Goal: Task Accomplishment & Management: Complete application form

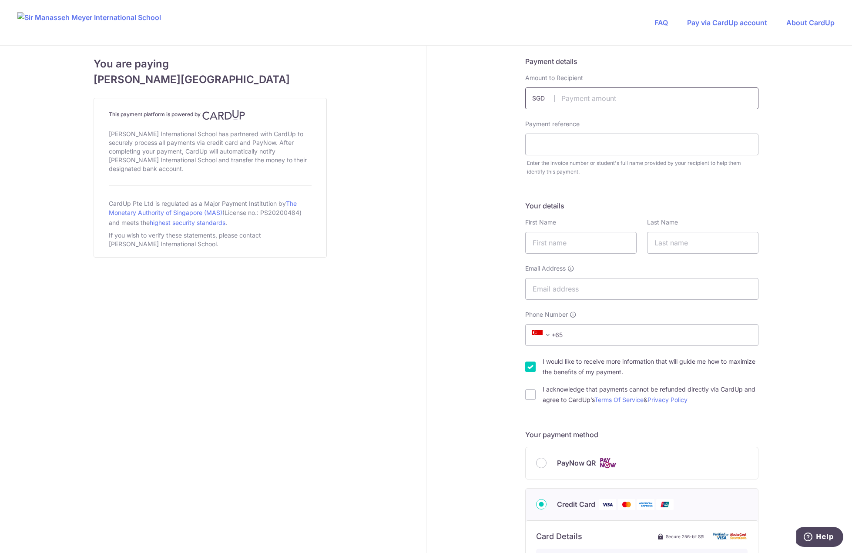
click at [570, 101] on input "text" at bounding box center [641, 98] width 233 height 22
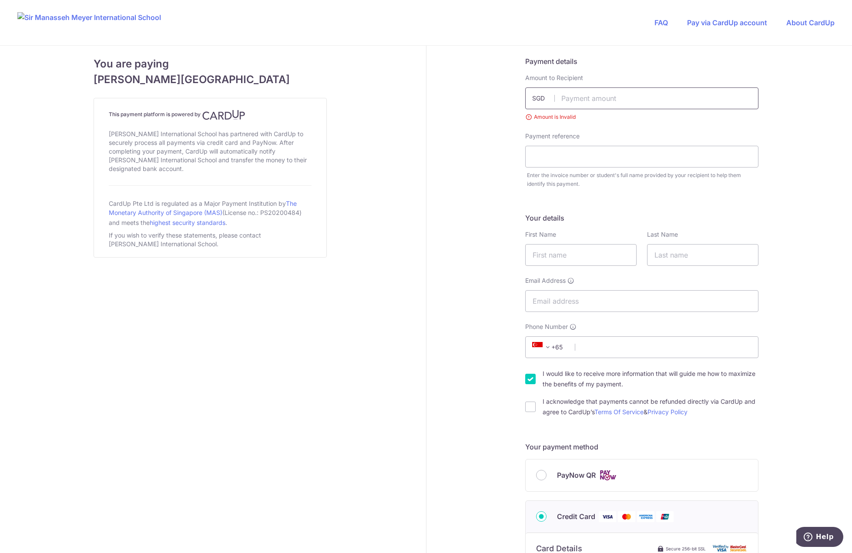
click at [579, 103] on input "text" at bounding box center [641, 98] width 233 height 22
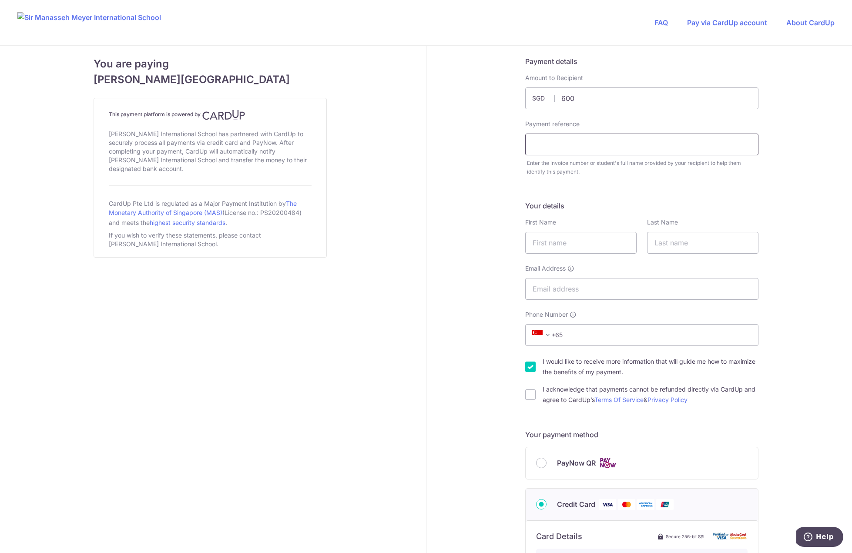
type input "600.00"
click at [561, 151] on input "text" at bounding box center [641, 145] width 233 height 22
type input "Minwoong Kim"
click at [558, 239] on input "text" at bounding box center [580, 243] width 111 height 22
type input "Homin"
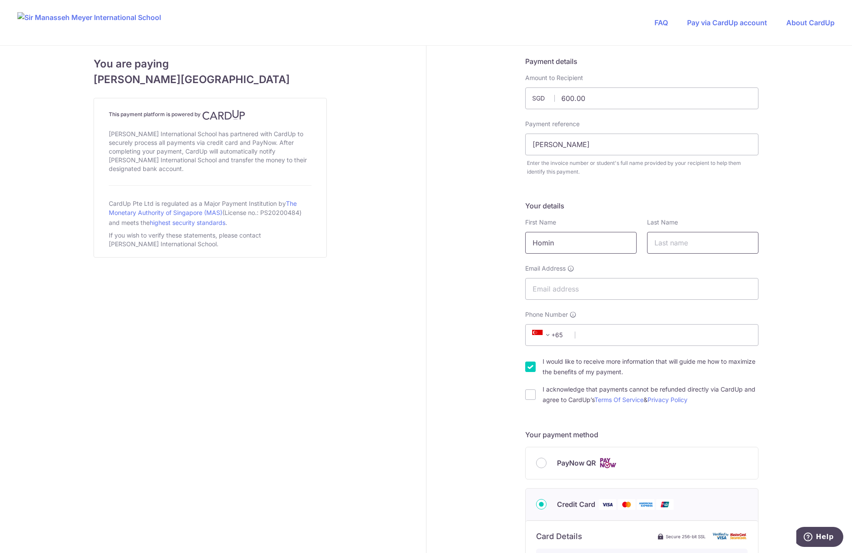
type input "[PERSON_NAME]"
type input "[EMAIL_ADDRESS][DOMAIN_NAME]"
type input "92967138"
type input "768807"
type input "[STREET_ADDRESS][DEMOGRAPHIC_DATA]"
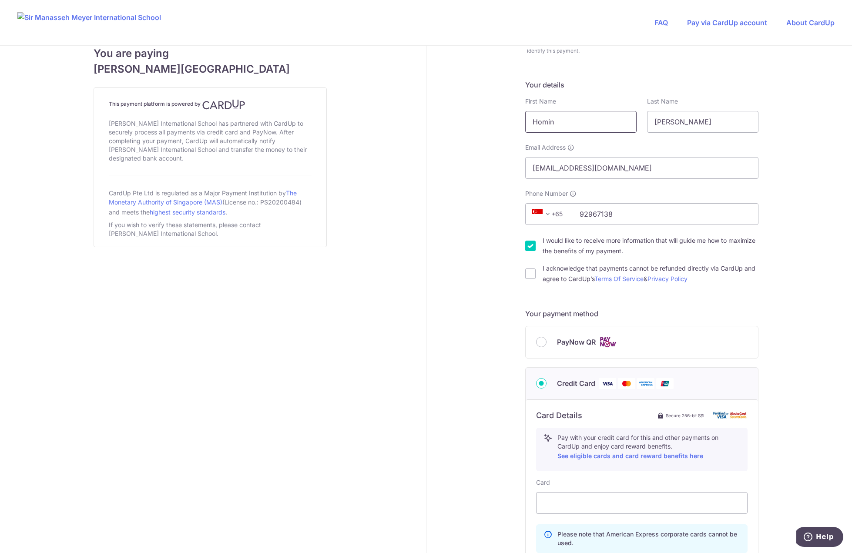
scroll to position [110, 0]
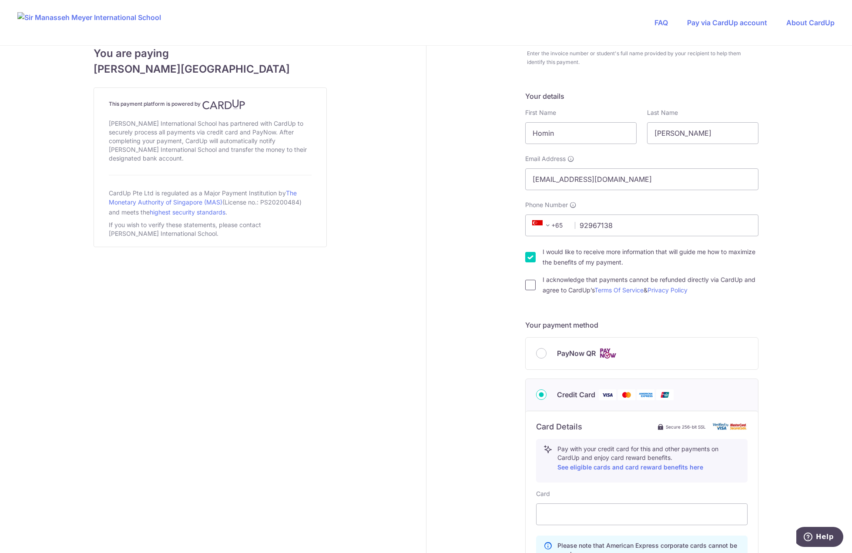
click at [528, 286] on input "I acknowledge that payments cannot be refunded directly via CardUp and agree to…" at bounding box center [530, 285] width 10 height 10
checkbox input "true"
click at [525, 255] on input "I would like to receive more information that will guide me how to maximize the…" at bounding box center [530, 257] width 10 height 10
checkbox input "false"
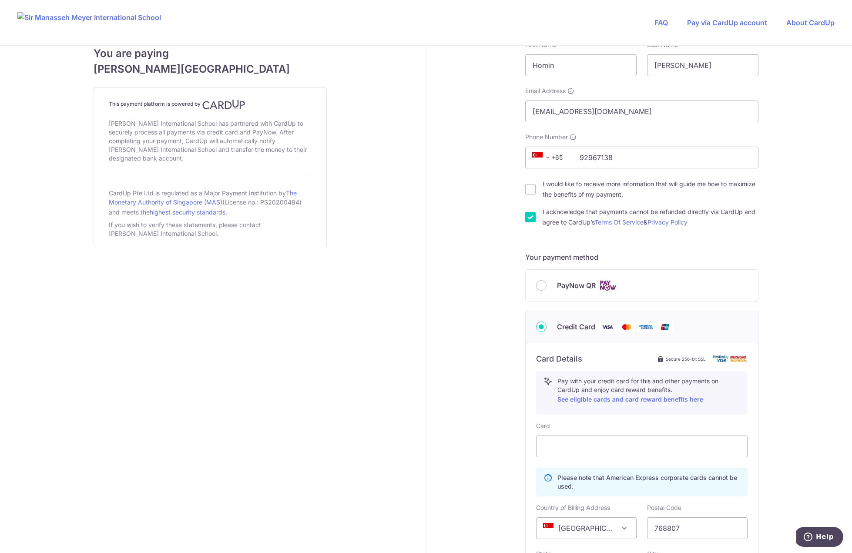
scroll to position [240, 0]
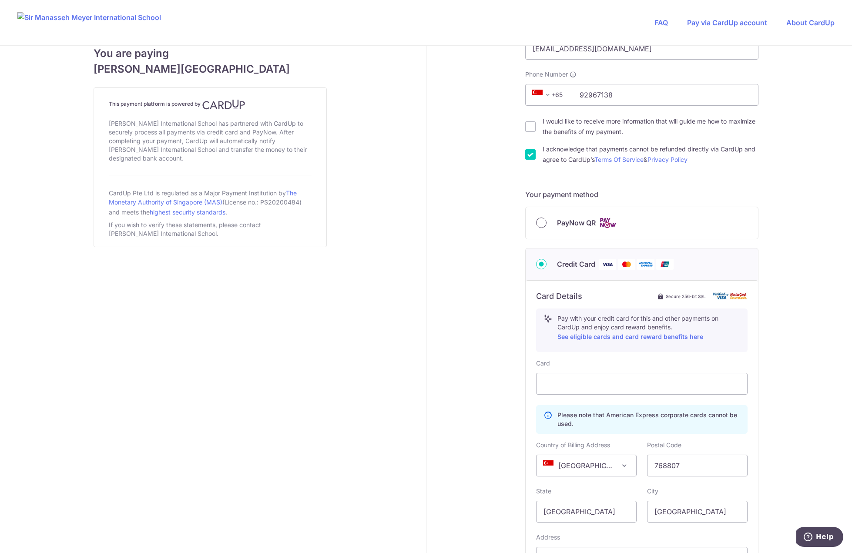
click at [540, 224] on input "PayNow QR" at bounding box center [541, 223] width 10 height 10
radio input "true"
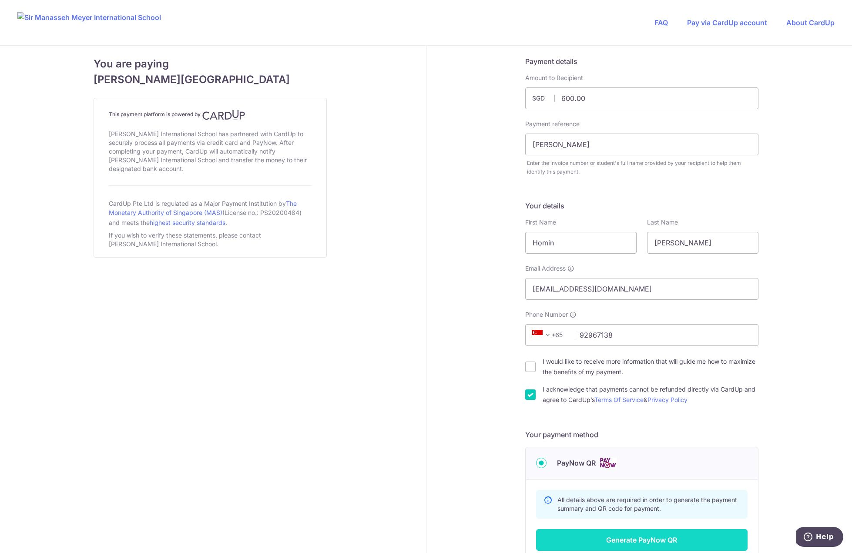
scroll to position [122, 0]
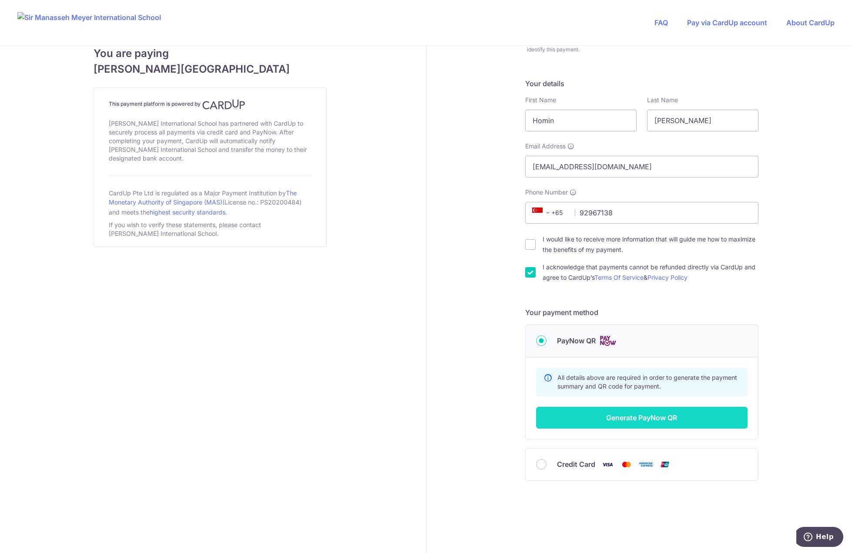
click at [653, 417] on button "Generate PayNow QR" at bounding box center [642, 418] width 212 height 22
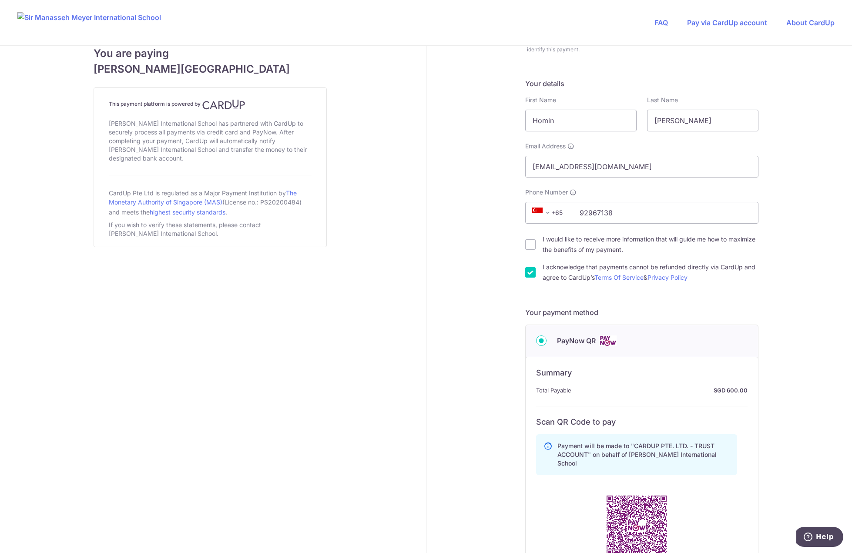
scroll to position [326, 0]
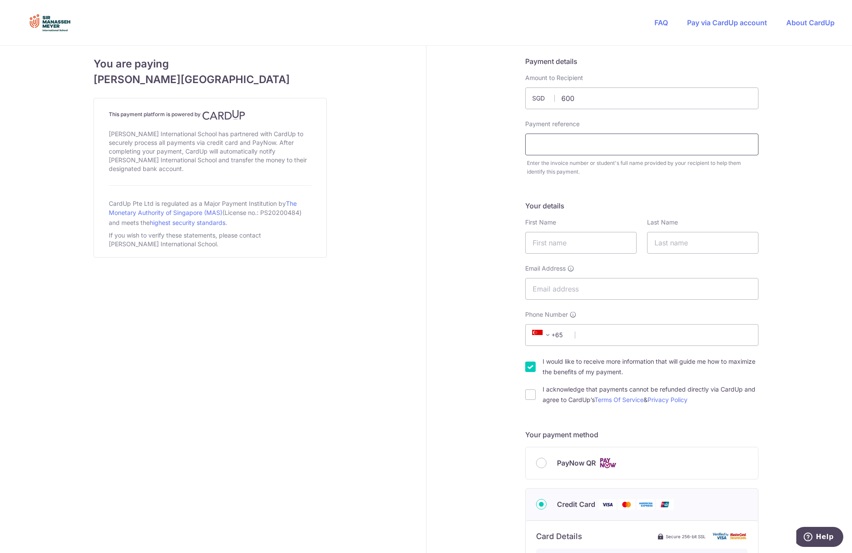
type input "600.00"
click at [565, 150] on input "text" at bounding box center [641, 145] width 233 height 22
type input "Eunyul ([PERSON_NAME]) [PERSON_NAME]"
click at [581, 245] on input "text" at bounding box center [580, 243] width 111 height 22
type input "Homin"
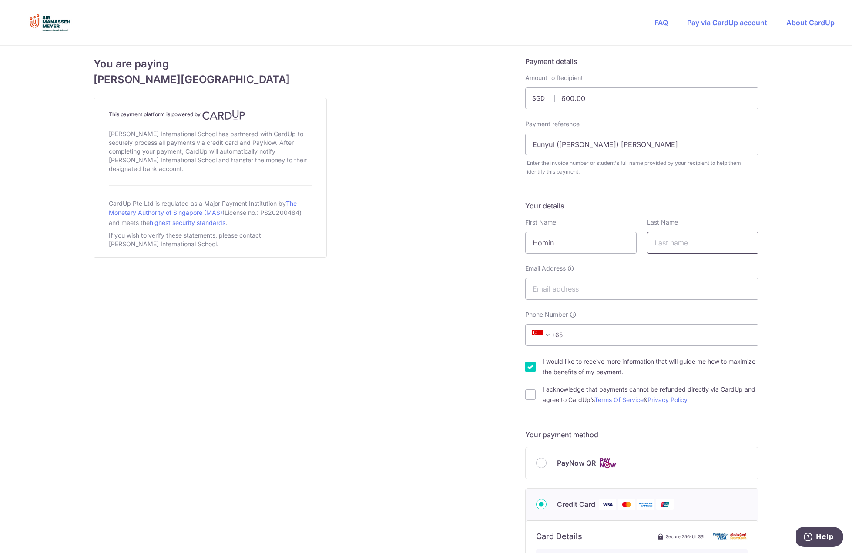
type input "[PERSON_NAME]"
type input "[EMAIL_ADDRESS][DOMAIN_NAME]"
type input "92967138"
type input "768807"
type input "[STREET_ADDRESS][DEMOGRAPHIC_DATA]"
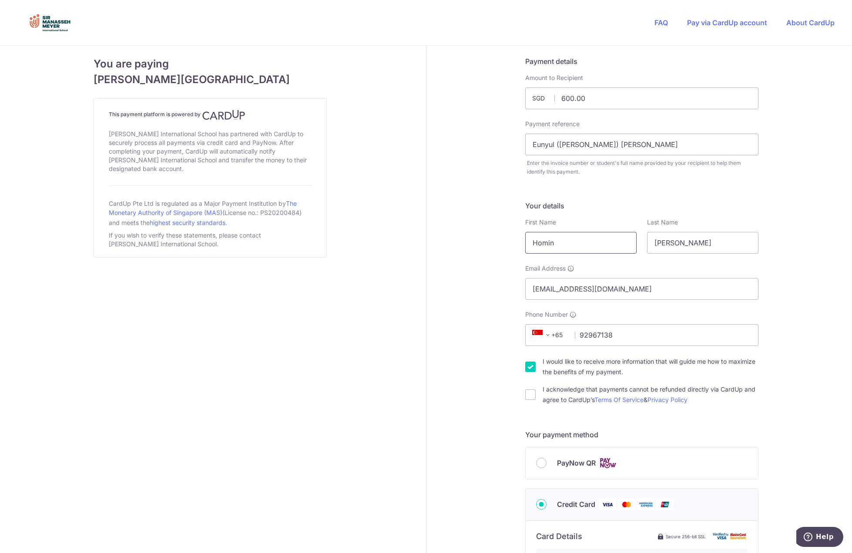
scroll to position [371, 0]
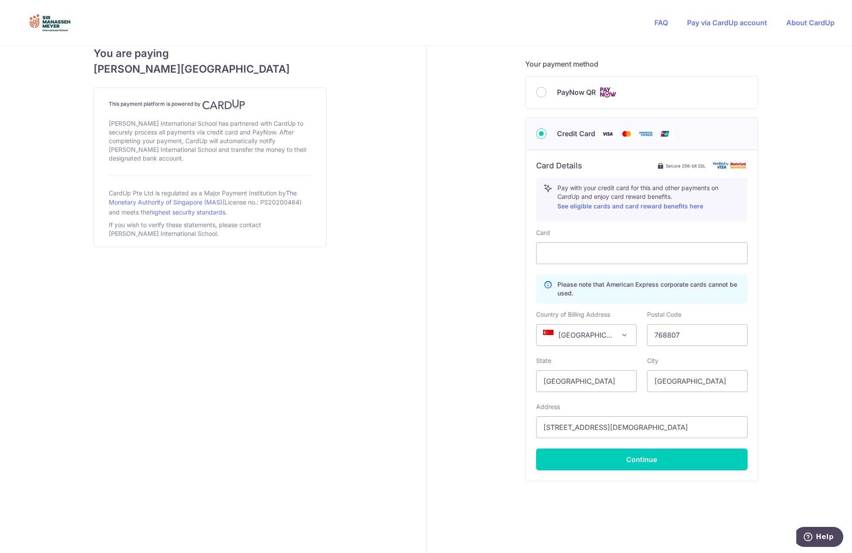
click at [579, 95] on span "PayNow QR" at bounding box center [576, 92] width 39 height 10
click at [547, 95] on input "PayNow QR" at bounding box center [541, 92] width 10 height 10
radio input "true"
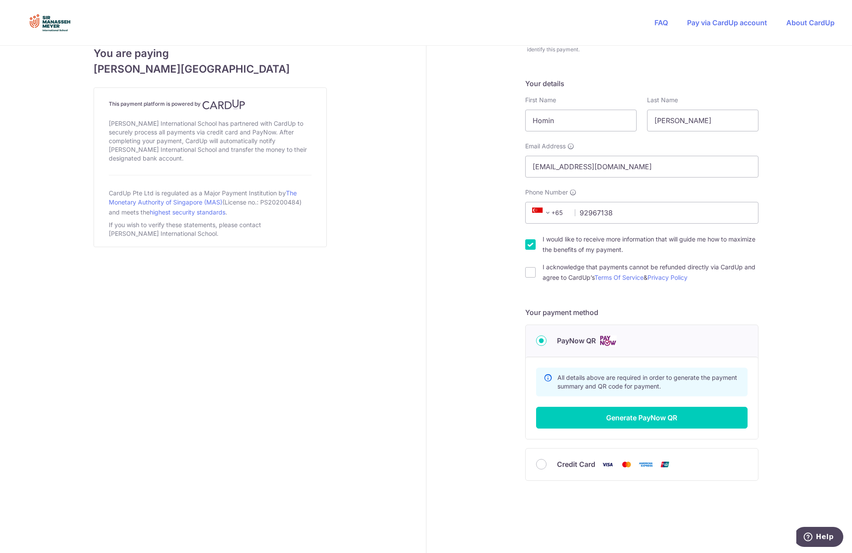
scroll to position [122, 0]
click at [527, 268] on input "I acknowledge that payments cannot be refunded directly via CardUp and agree to…" at bounding box center [530, 272] width 10 height 10
checkbox input "true"
click at [532, 248] on input "I would like to receive more information that will guide me how to maximize the…" at bounding box center [530, 244] width 10 height 10
checkbox input "false"
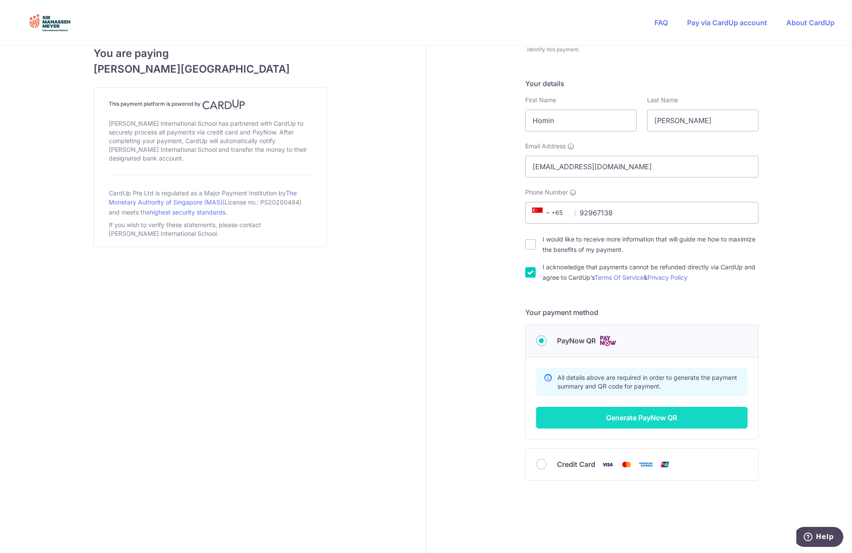
click at [657, 414] on button "Generate PayNow QR" at bounding box center [642, 418] width 212 height 22
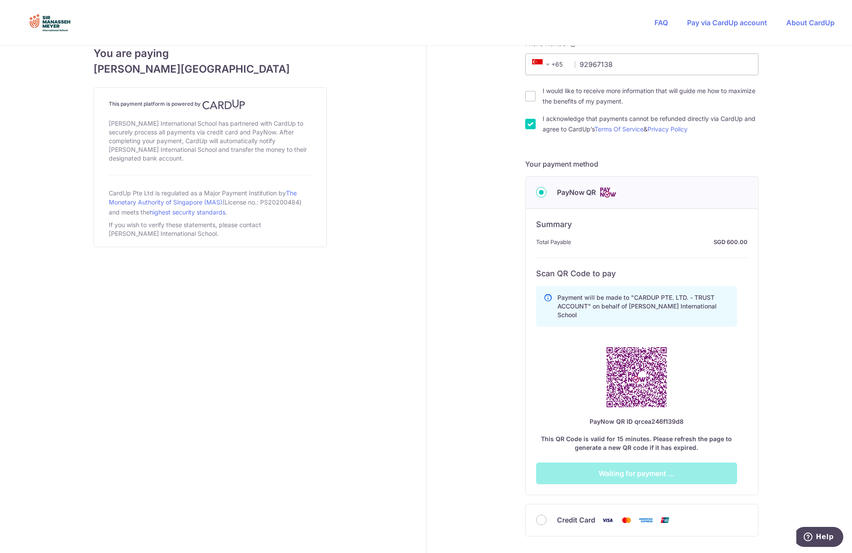
scroll to position [326, 0]
